Goal: Transaction & Acquisition: Subscribe to service/newsletter

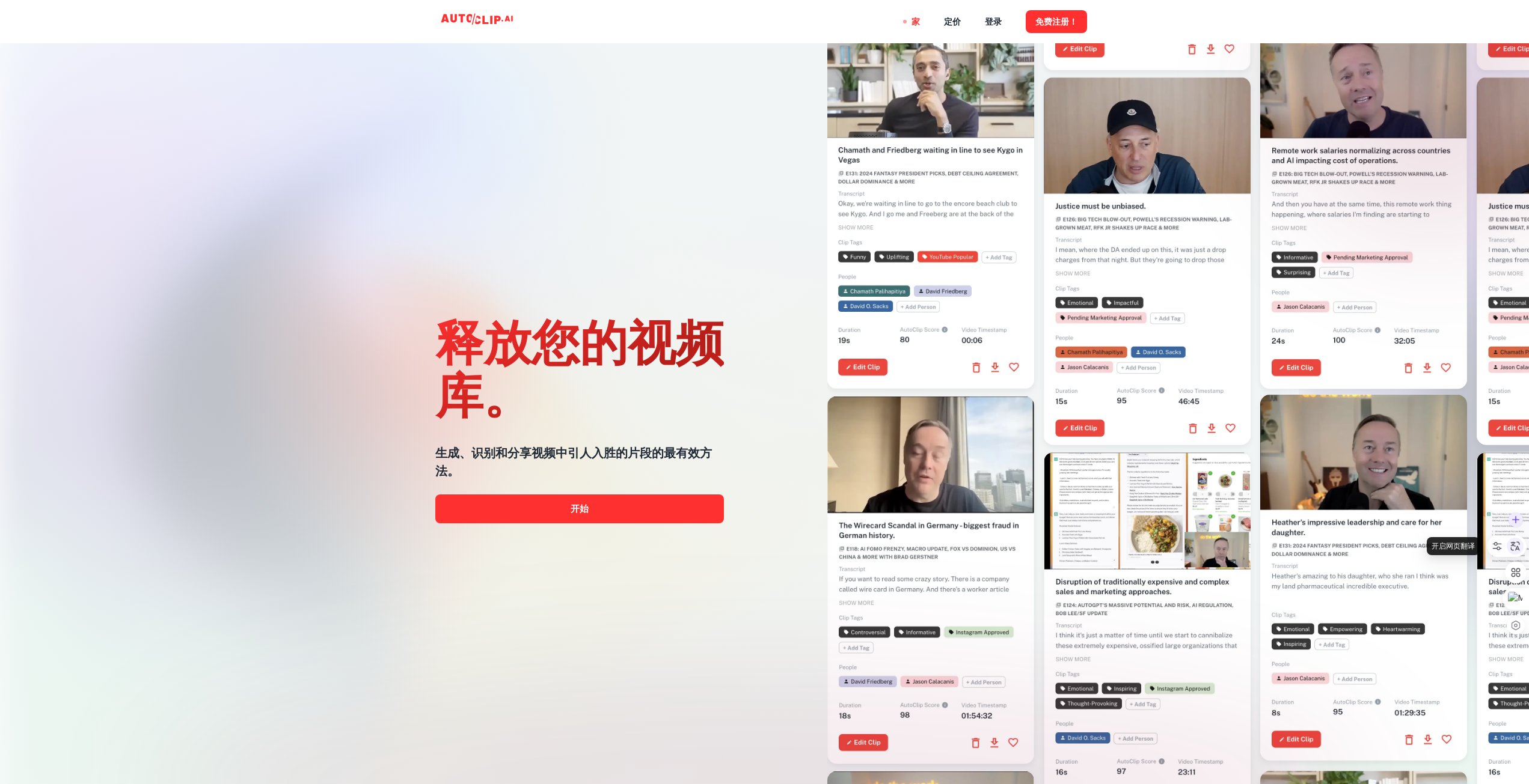
click at [1514, 551] on icon at bounding box center [1515, 546] width 11 height 11
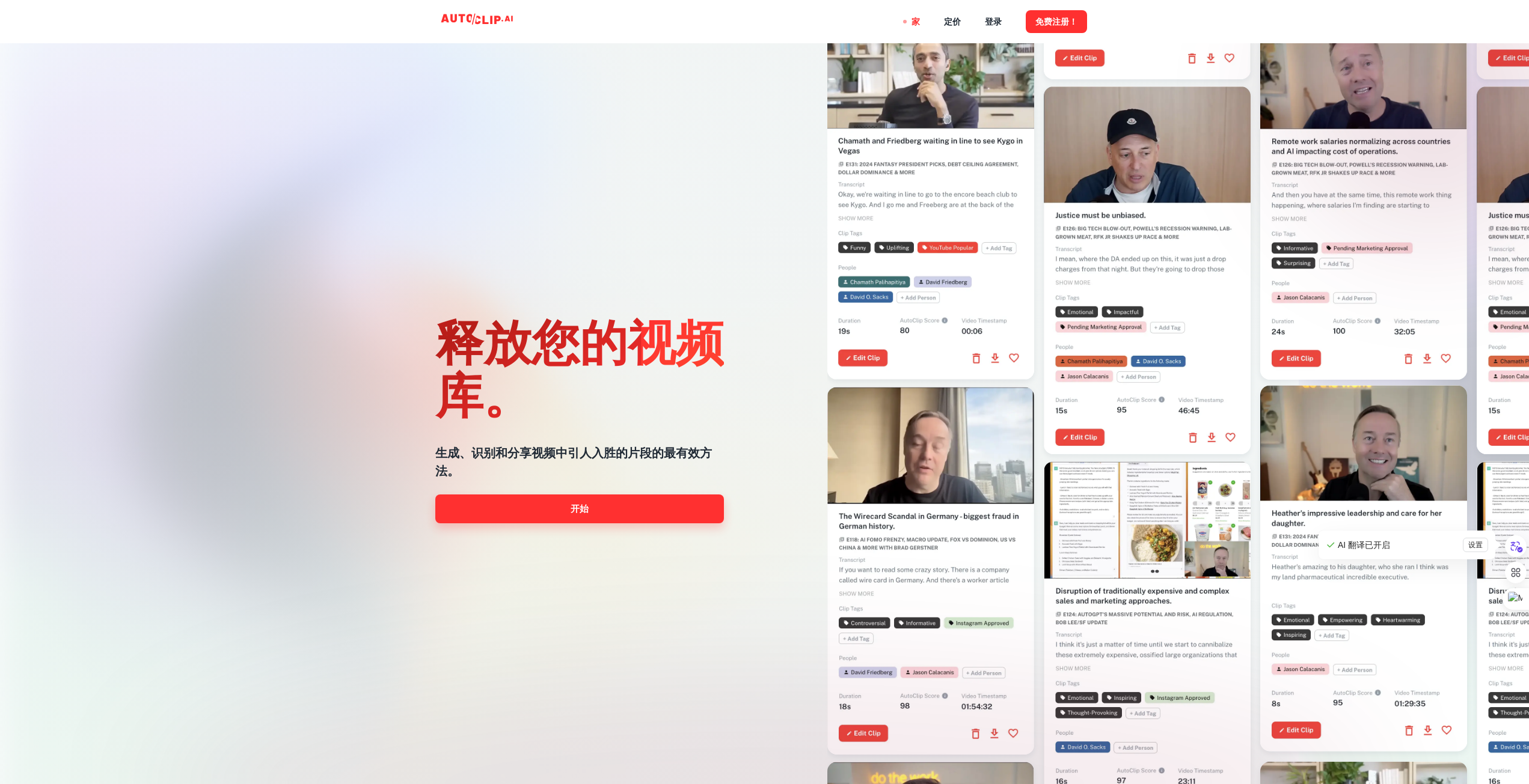
click at [548, 514] on link "开始" at bounding box center [579, 509] width 288 height 29
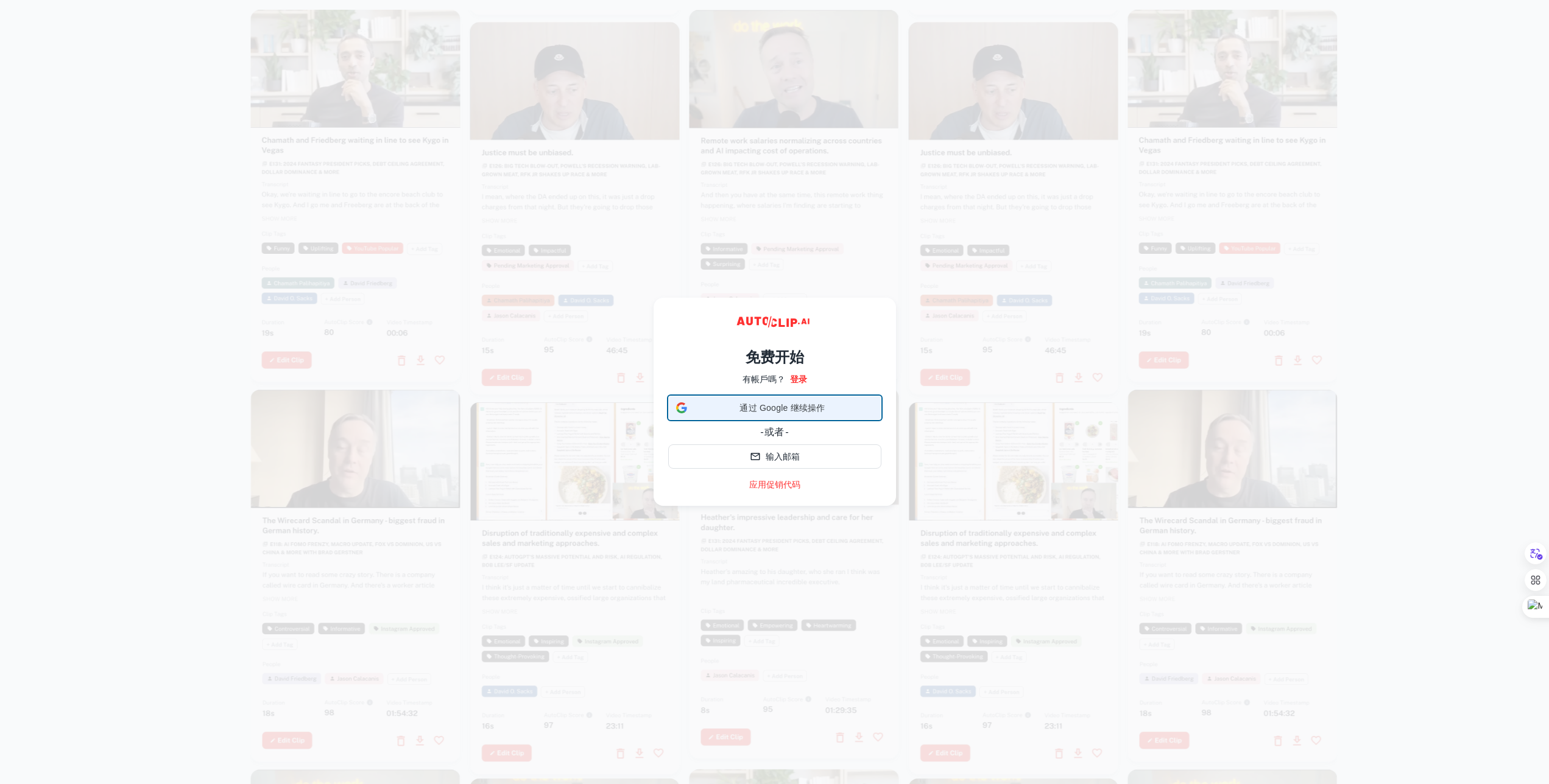
click at [795, 407] on font "通过 Google 继续操作" at bounding box center [782, 408] width 85 height 10
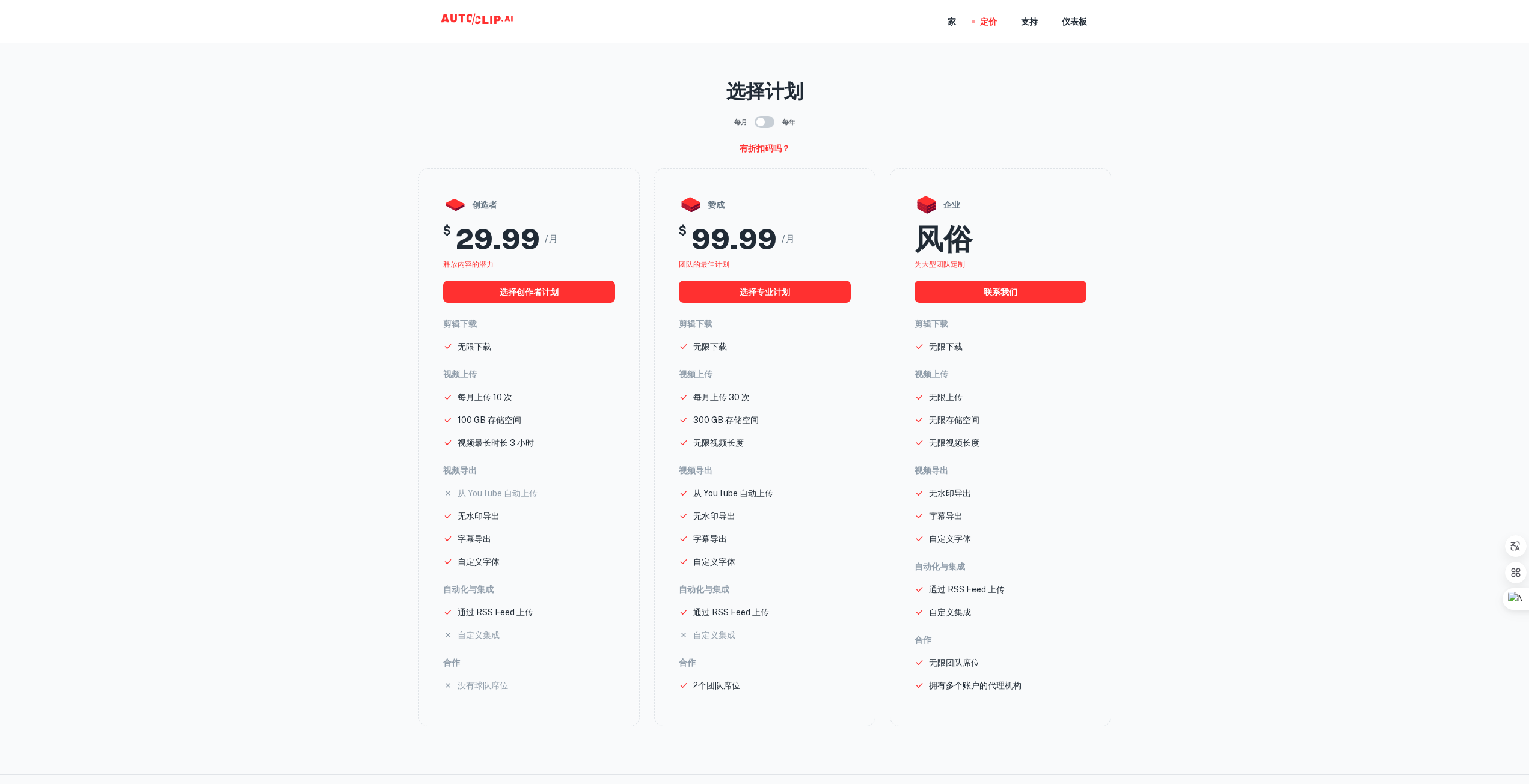
click at [898, 20] on div "家 定价 支持 仪表板" at bounding box center [764, 22] width 722 height 44
click at [947, 23] on font "家" at bounding box center [952, 22] width 8 height 10
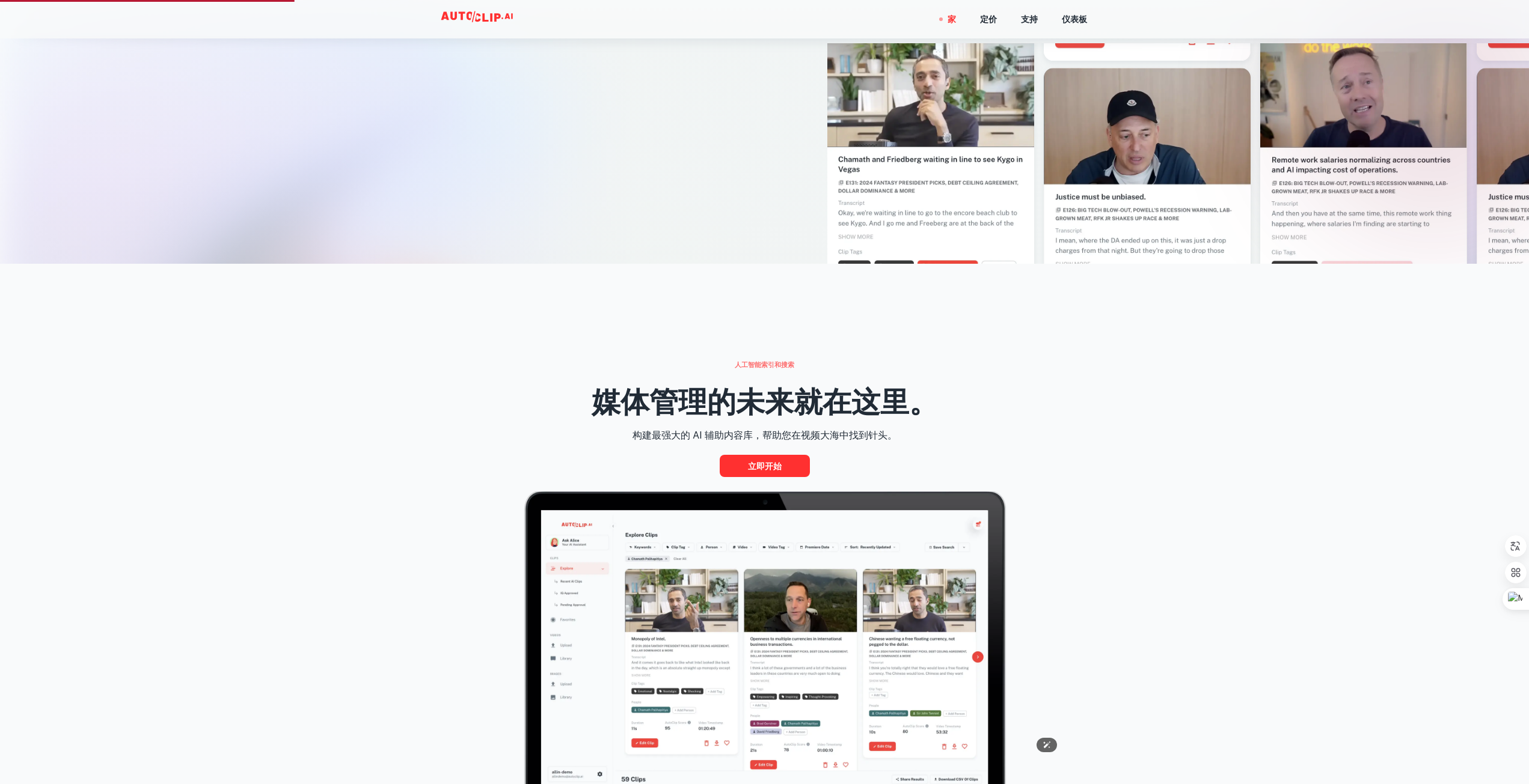
scroll to position [661, 0]
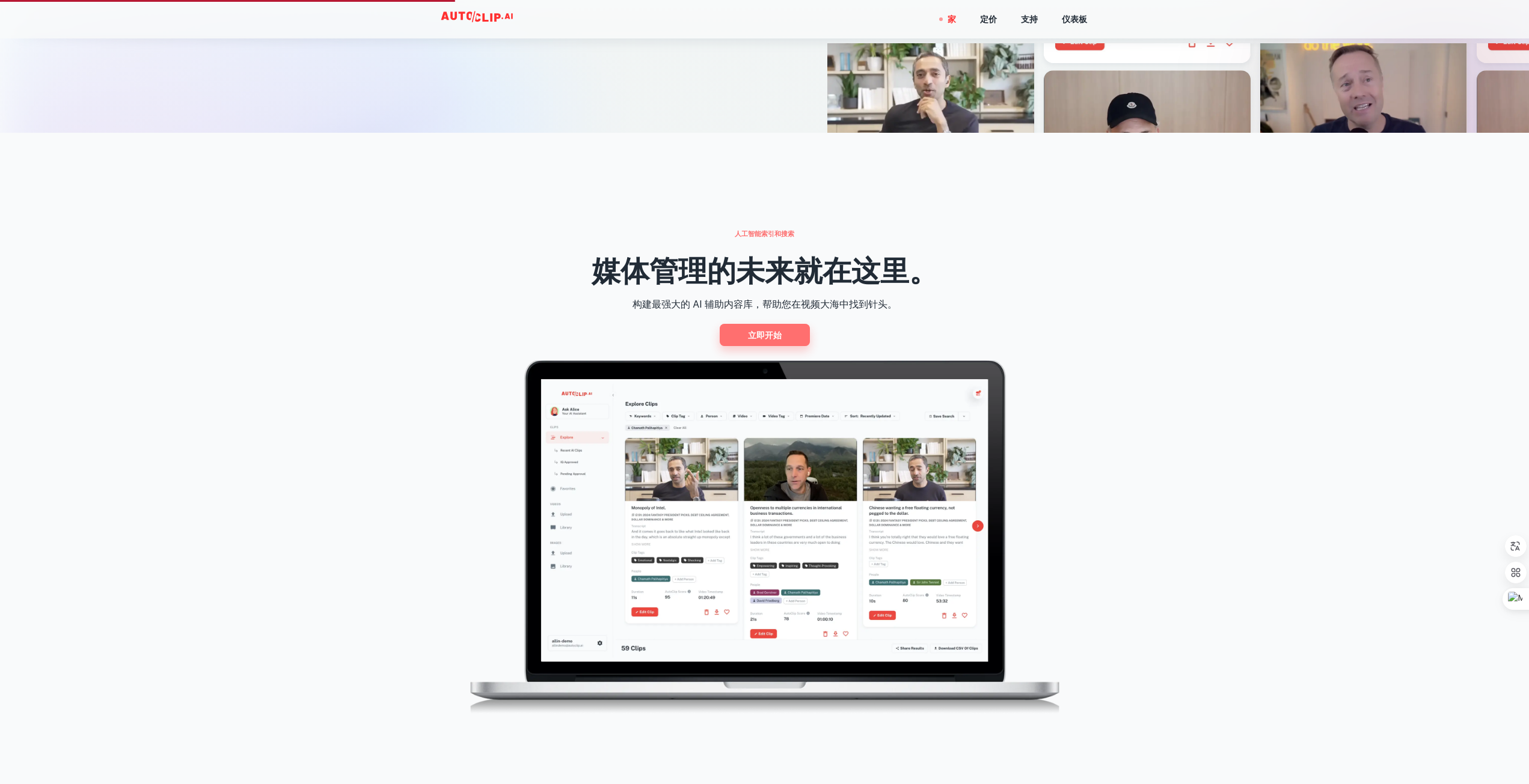
click at [761, 333] on font "立即开始" at bounding box center [764, 335] width 33 height 10
